Goal: Task Accomplishment & Management: Use online tool/utility

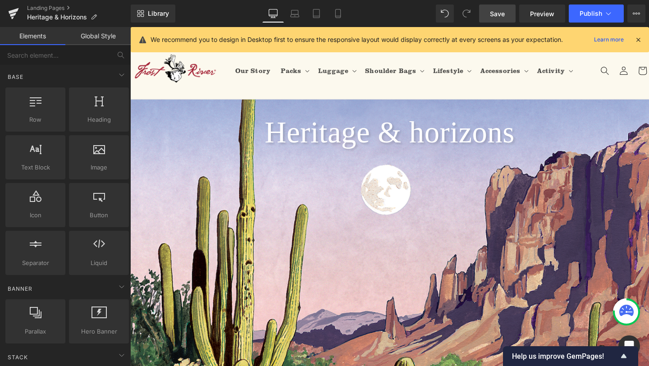
click at [499, 12] on span "Save" at bounding box center [497, 13] width 15 height 9
click at [45, 6] on link "Landing Pages" at bounding box center [79, 8] width 104 height 7
